Goal: Information Seeking & Learning: Learn about a topic

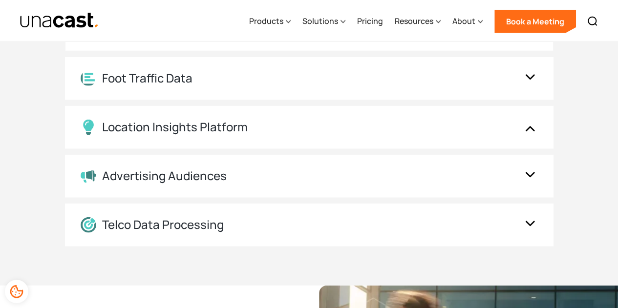
scroll to position [1217, 0]
click at [451, 69] on div "Foot Traffic Data" at bounding box center [309, 78] width 488 height 43
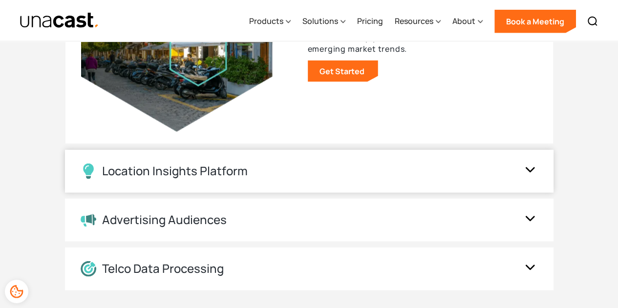
scroll to position [1173, 0]
click at [335, 176] on div "Location Insights Platform" at bounding box center [299, 171] width 437 height 16
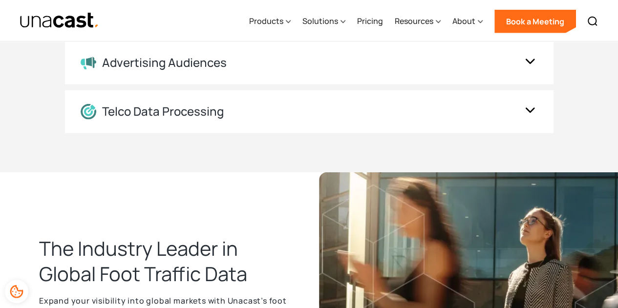
scroll to position [1330, 0]
click at [369, 78] on div "Advertising Audiences" at bounding box center [309, 63] width 488 height 43
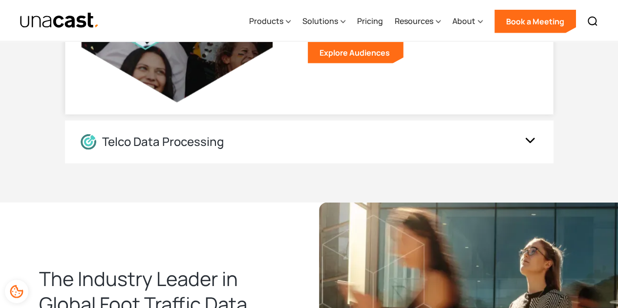
scroll to position [1300, 0]
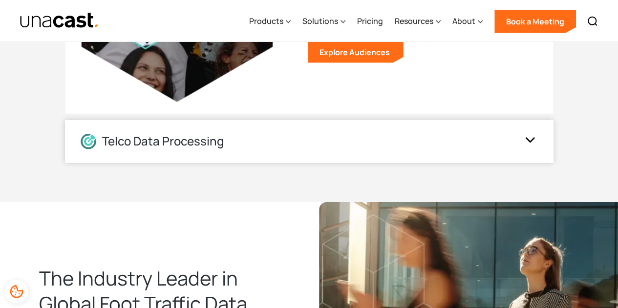
click at [346, 152] on div "Telco Data Processing" at bounding box center [309, 141] width 488 height 43
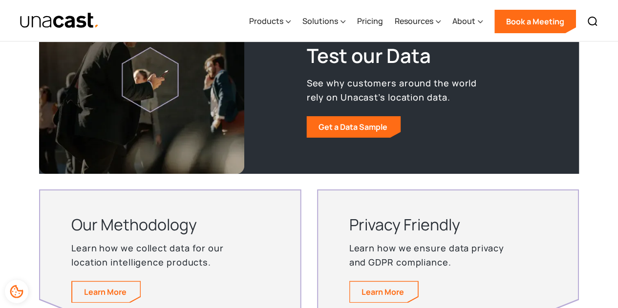
scroll to position [1851, 0]
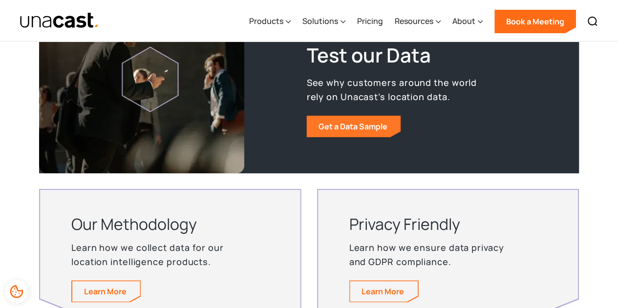
click at [353, 134] on link "Get a Data Sample" at bounding box center [353, 126] width 94 height 21
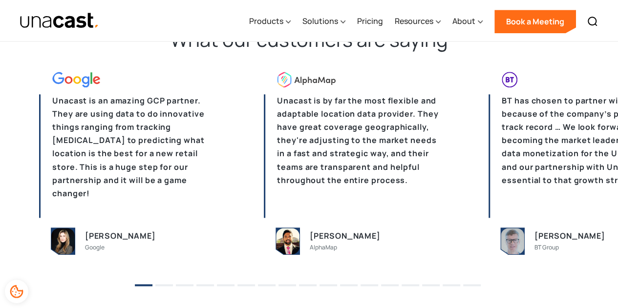
scroll to position [2386, 0]
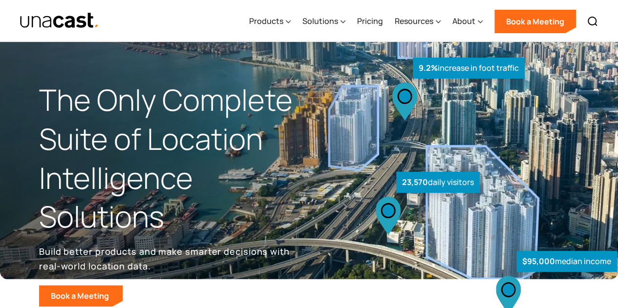
scroll to position [25, 0]
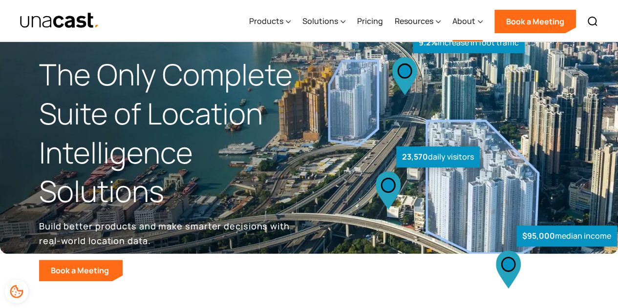
click at [478, 17] on icon at bounding box center [480, 22] width 5 height 10
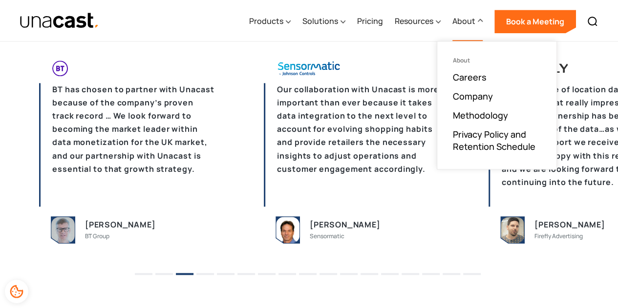
scroll to position [2389, 0]
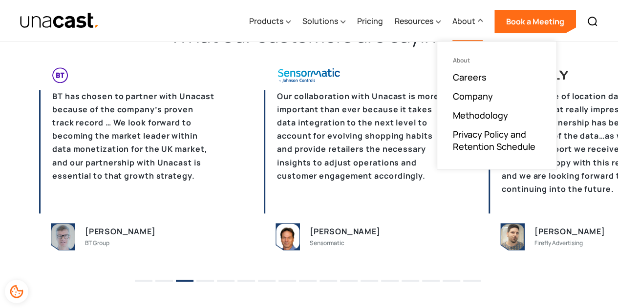
click at [202, 282] on button "4" at bounding box center [205, 281] width 18 height 2
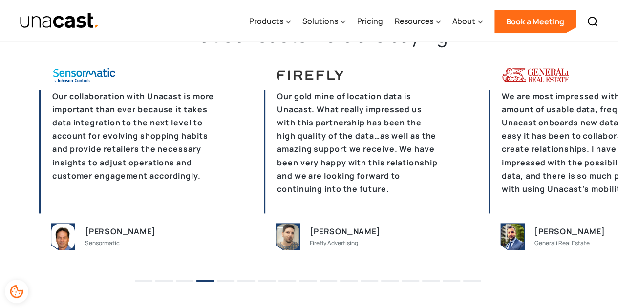
click at [142, 282] on li "1" at bounding box center [144, 277] width 18 height 15
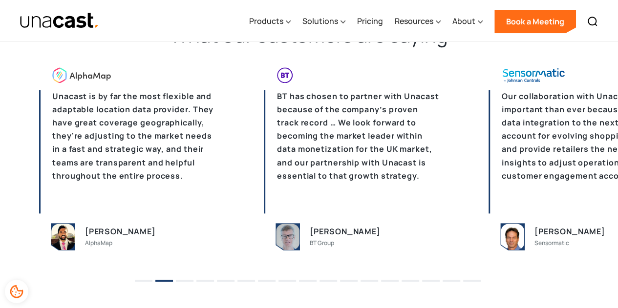
click at [147, 281] on button "1" at bounding box center [144, 281] width 18 height 2
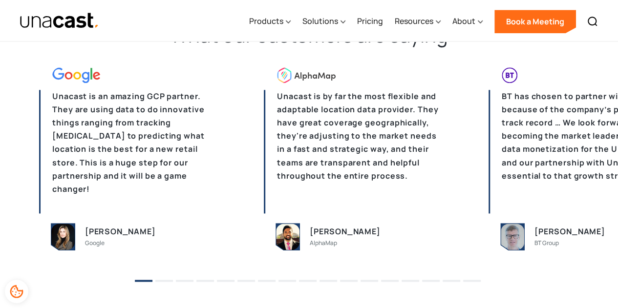
click at [205, 280] on button "4" at bounding box center [205, 281] width 18 height 2
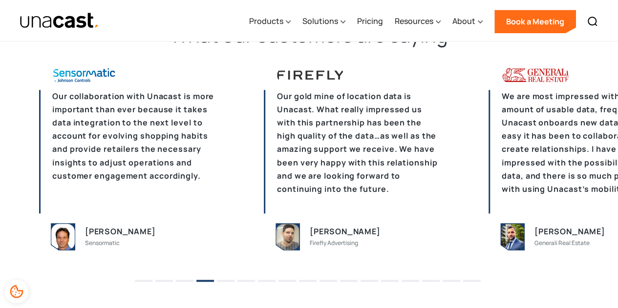
click at [228, 284] on li "5" at bounding box center [226, 277] width 18 height 15
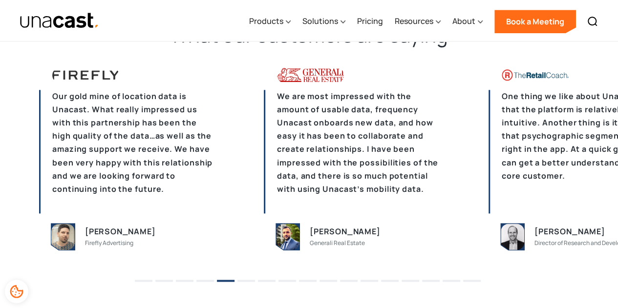
click at [243, 278] on li "6" at bounding box center [246, 277] width 18 height 15
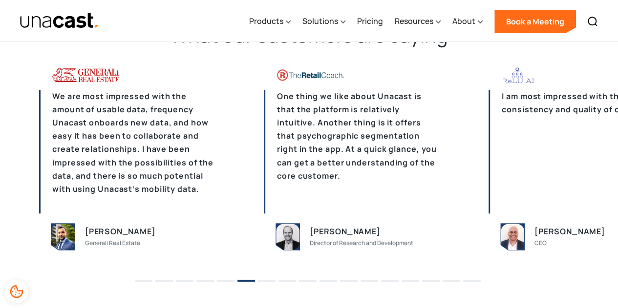
click at [265, 273] on li "7" at bounding box center [267, 277] width 18 height 15
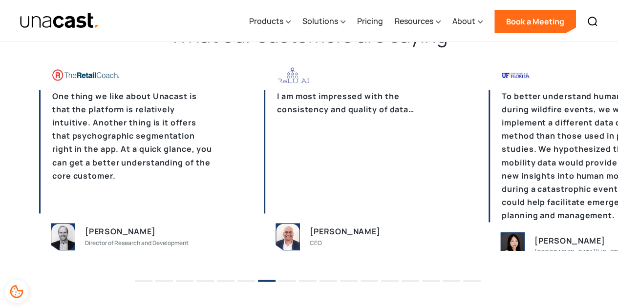
click at [289, 283] on li "8" at bounding box center [287, 277] width 18 height 15
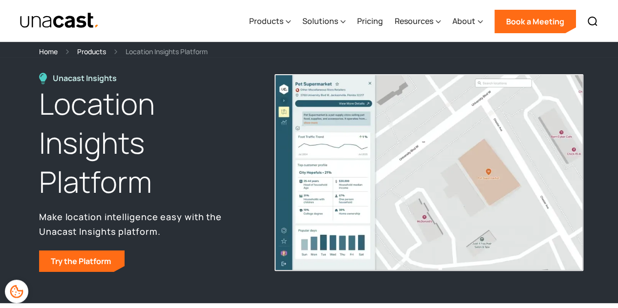
scroll to position [4, 0]
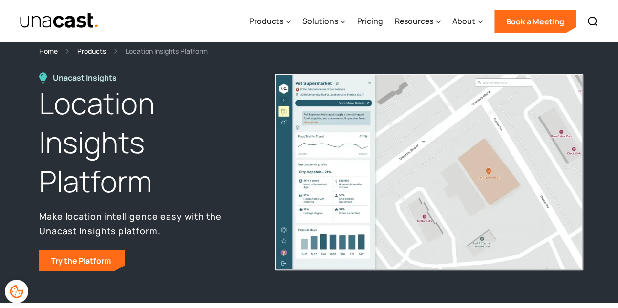
click at [83, 47] on div "Products" at bounding box center [91, 50] width 29 height 11
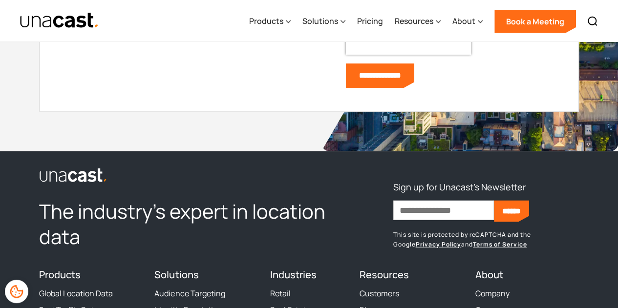
scroll to position [1308, 0]
